Goal: Task Accomplishment & Management: Use online tool/utility

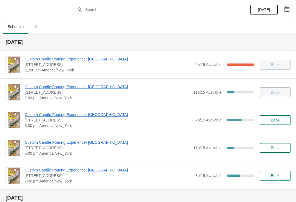
click at [280, 149] on span "Book" at bounding box center [275, 147] width 9 height 4
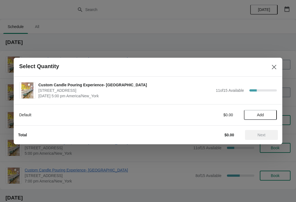
click at [271, 116] on span "Add" at bounding box center [260, 114] width 23 height 4
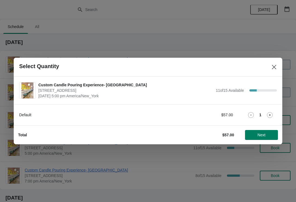
click at [270, 114] on icon at bounding box center [270, 115] width 6 height 6
click at [265, 134] on span "Next" at bounding box center [262, 134] width 8 height 4
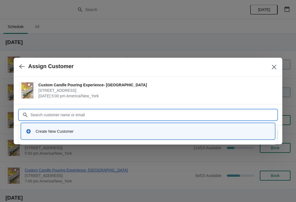
click at [234, 131] on div "Create New Customer" at bounding box center [153, 130] width 235 height 5
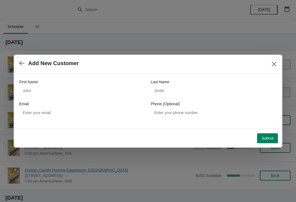
click at [80, 84] on div "First Name" at bounding box center [82, 81] width 126 height 5
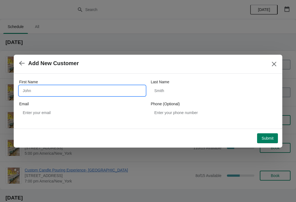
click at [89, 91] on input "First Name" at bounding box center [82, 91] width 126 height 10
type input "Walk"
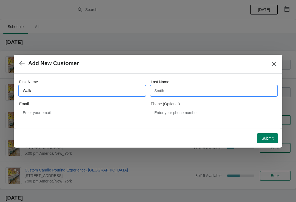
click at [199, 87] on input "Last Name" at bounding box center [214, 91] width 126 height 10
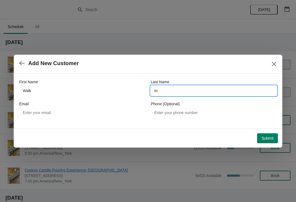
type input "In"
click at [270, 136] on span "Submit" at bounding box center [268, 138] width 12 height 4
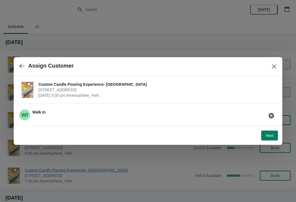
click at [271, 134] on span "Next" at bounding box center [270, 135] width 8 height 4
select select "Friend"
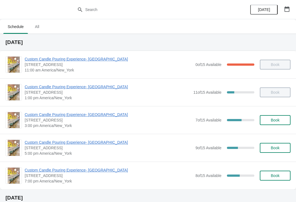
click at [37, 28] on span "All" at bounding box center [37, 27] width 14 height 10
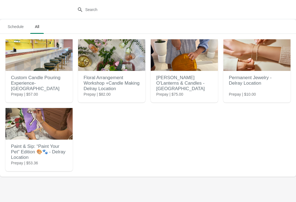
click at [8, 27] on span "Schedule" at bounding box center [15, 27] width 25 height 10
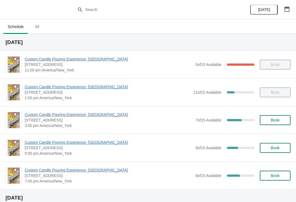
click at [276, 151] on button "Book" at bounding box center [275, 148] width 31 height 10
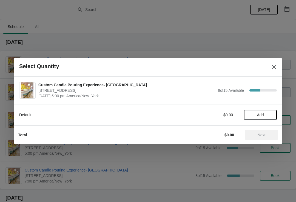
click at [273, 80] on div "Custom Candle Pouring Experience- Delray Beach 415 East Atlantic Avenue, Delray…" at bounding box center [148, 89] width 269 height 27
click at [271, 67] on button "Close" at bounding box center [274, 67] width 10 height 10
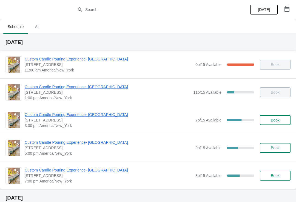
click at [83, 138] on div "Custom Candle Pouring Experience- Delray Beach 415 East Atlantic Avenue, Delray…" at bounding box center [148, 148] width 296 height 28
click at [95, 138] on div "Custom Candle Pouring Experience- Delray Beach 415 East Atlantic Avenue, Delray…" at bounding box center [148, 148] width 296 height 28
click at [103, 144] on span "Custom Candle Pouring Experience- [GEOGRAPHIC_DATA]" at bounding box center [109, 141] width 168 height 5
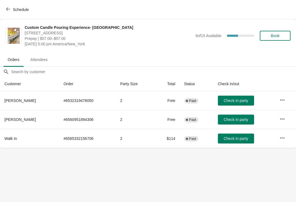
click at [241, 142] on button "Check in party" at bounding box center [236, 138] width 36 height 10
